Goal: Check status: Check status

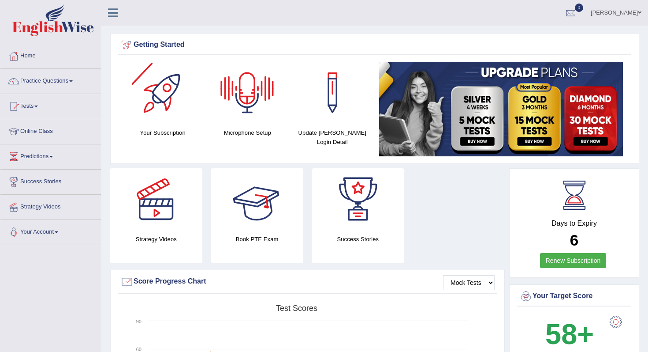
click at [265, 201] on div at bounding box center [257, 199] width 62 height 62
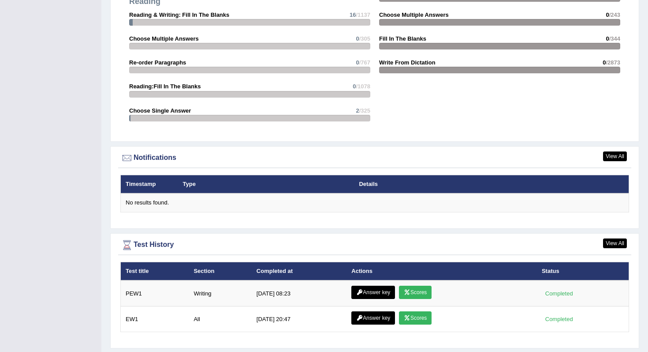
scroll to position [958, 0]
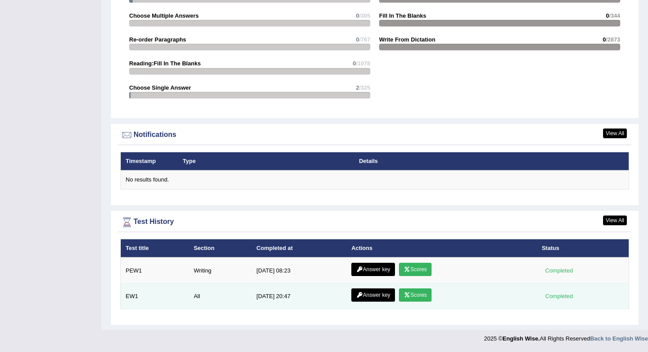
click at [421, 296] on link "Scores" at bounding box center [415, 294] width 33 height 13
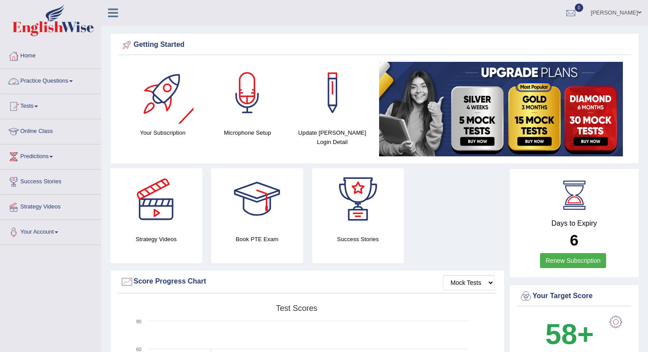
click at [73, 81] on span at bounding box center [71, 81] width 4 height 2
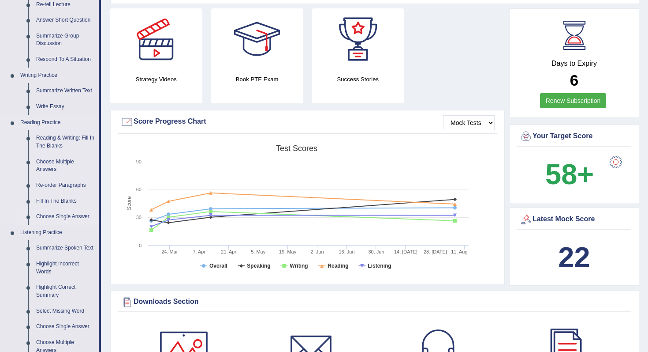
scroll to position [161, 0]
